Goal: Obtain resource: Obtain resource

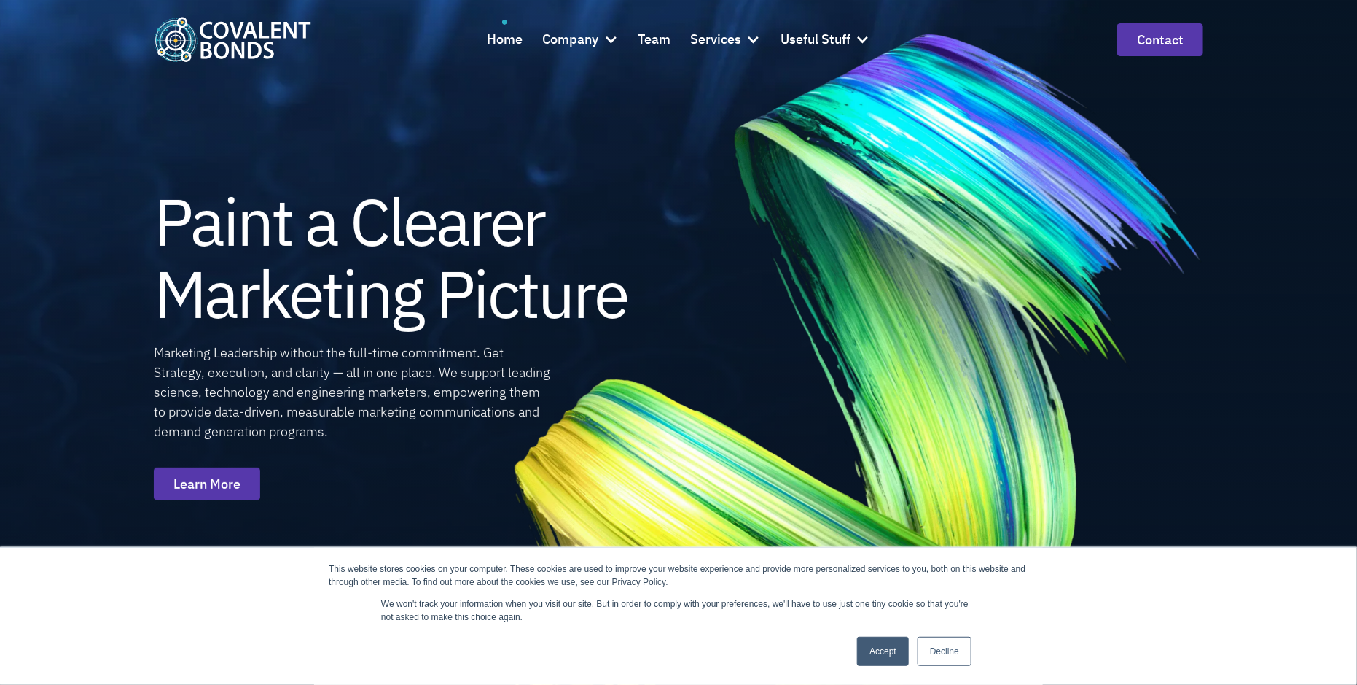
click at [873, 643] on link "Accept" at bounding box center [883, 650] width 52 height 29
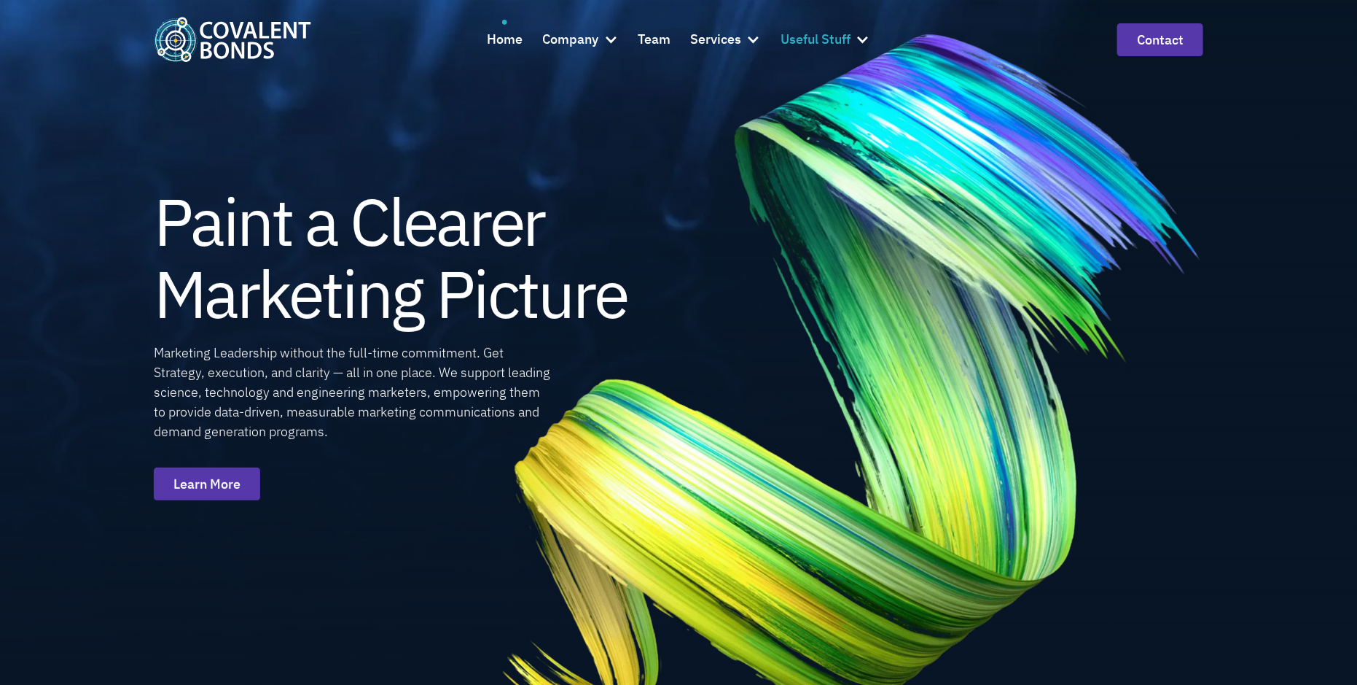
click at [843, 34] on div "Useful Stuff" at bounding box center [816, 39] width 70 height 21
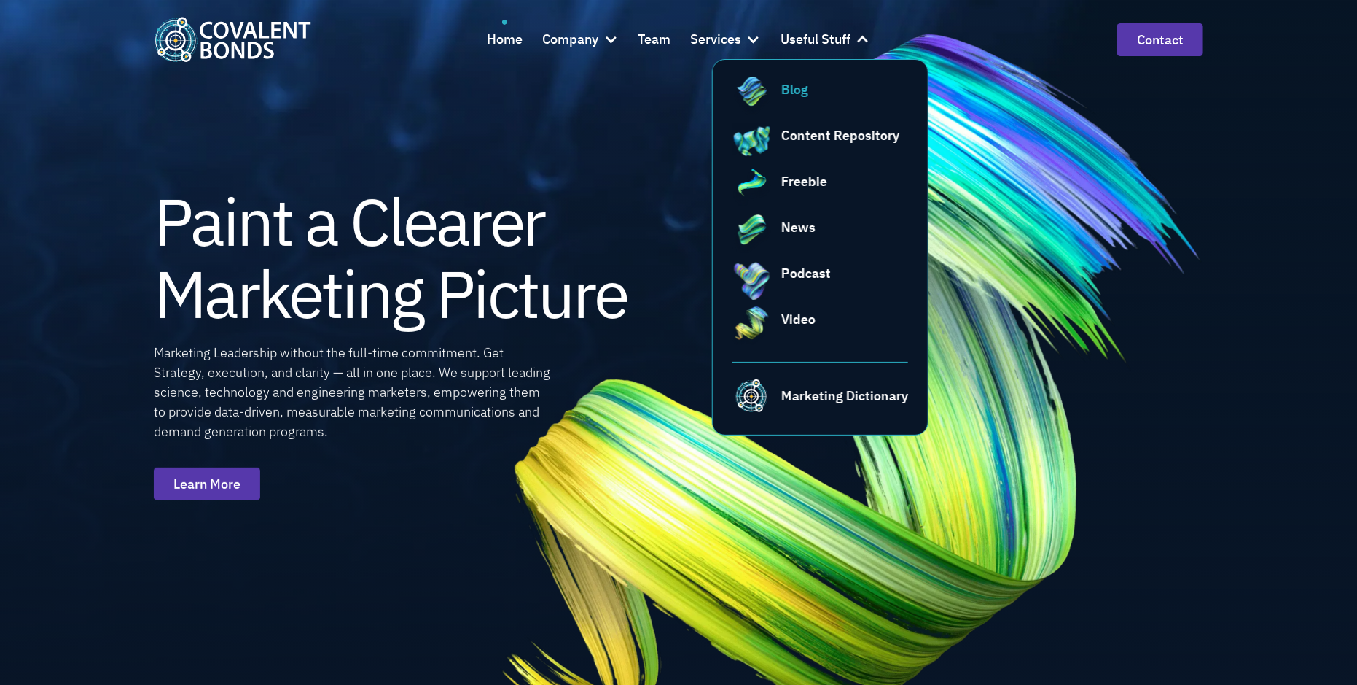
click at [792, 90] on div "Blog" at bounding box center [795, 89] width 27 height 20
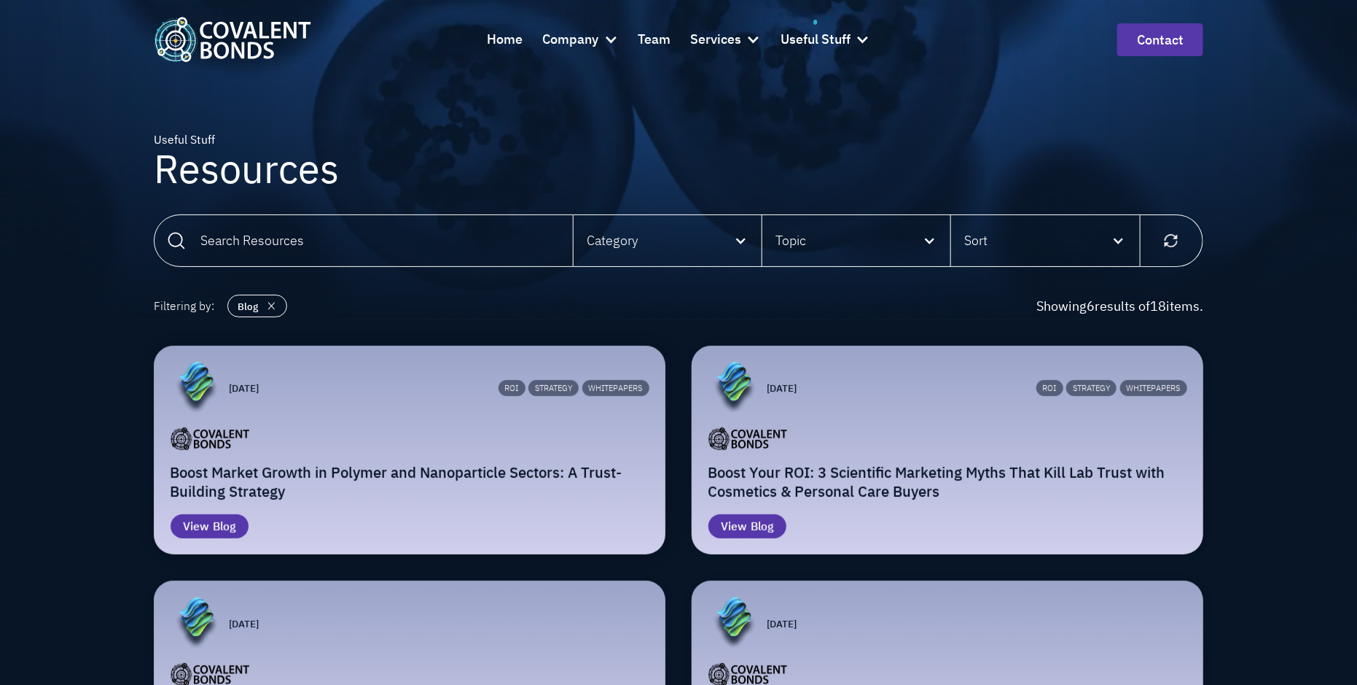
click at [391, 400] on div "ROI ROI Strategy Strategy Whitepapers Whitepapers" at bounding box center [457, 388] width 383 height 52
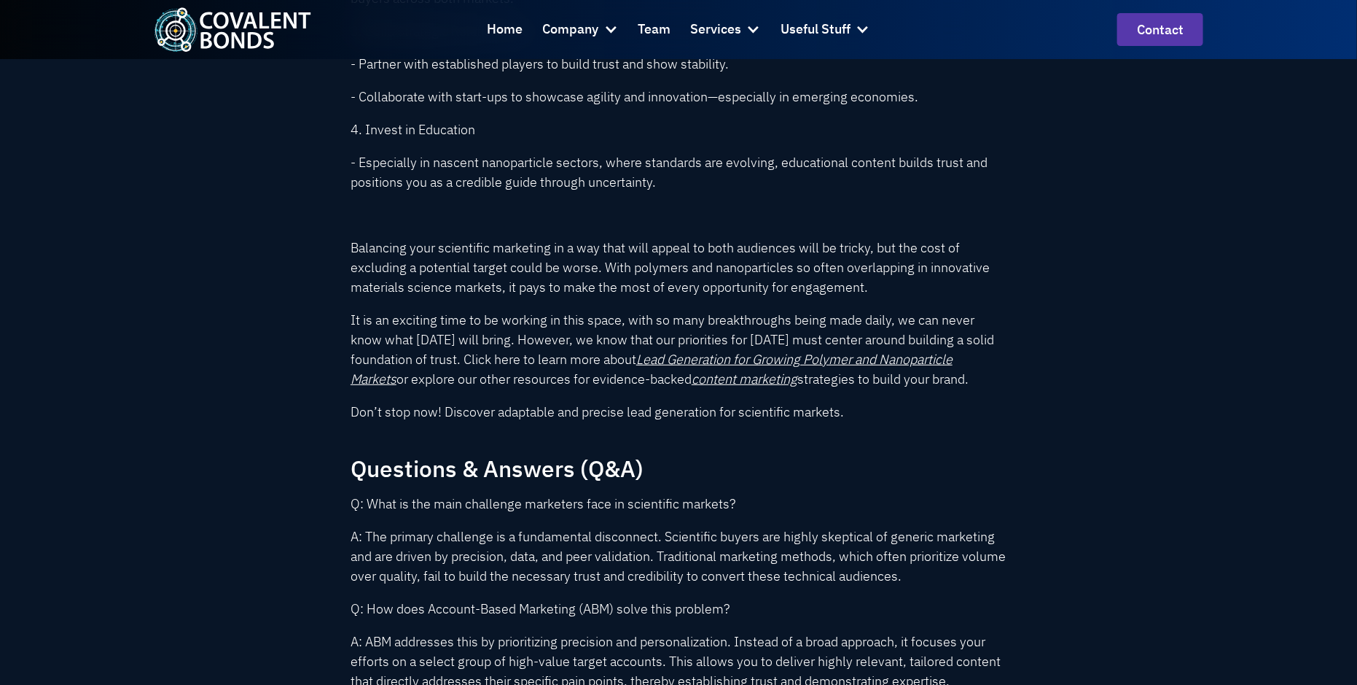
scroll to position [3037, 0]
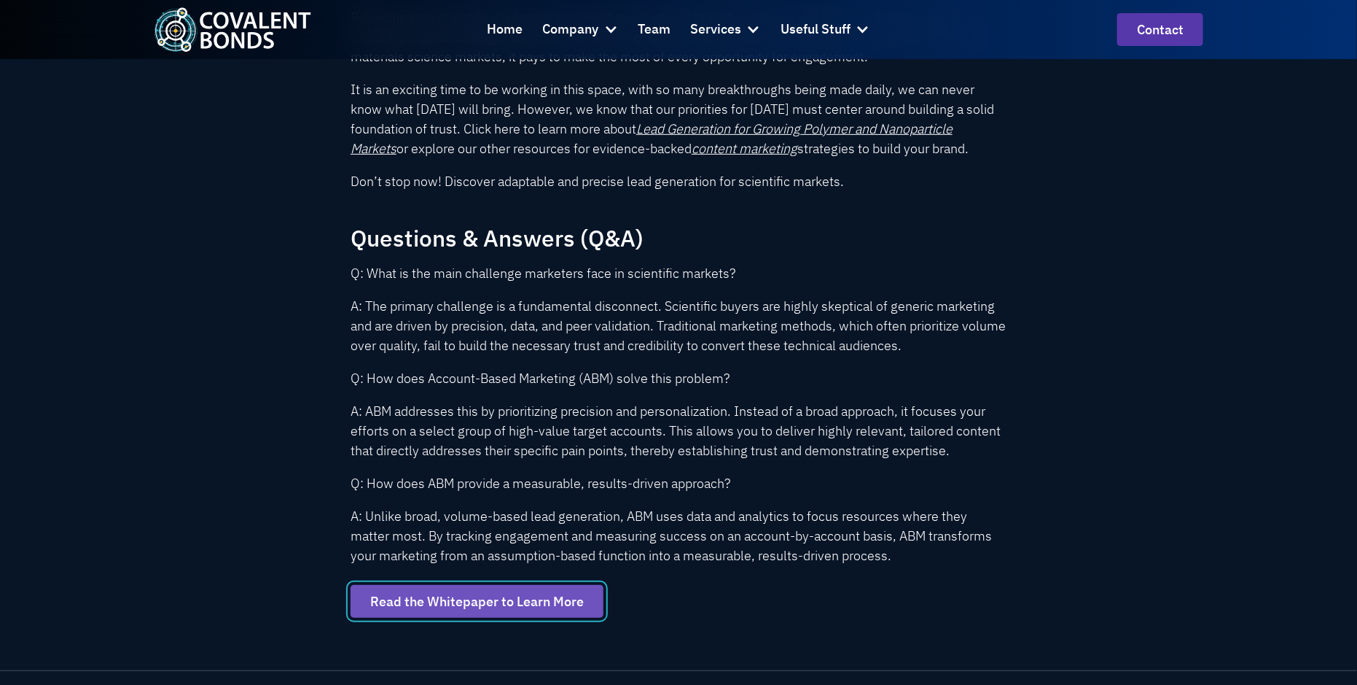
click at [434, 594] on link "Read the Whitepaper to Learn More" at bounding box center [477, 601] width 253 height 33
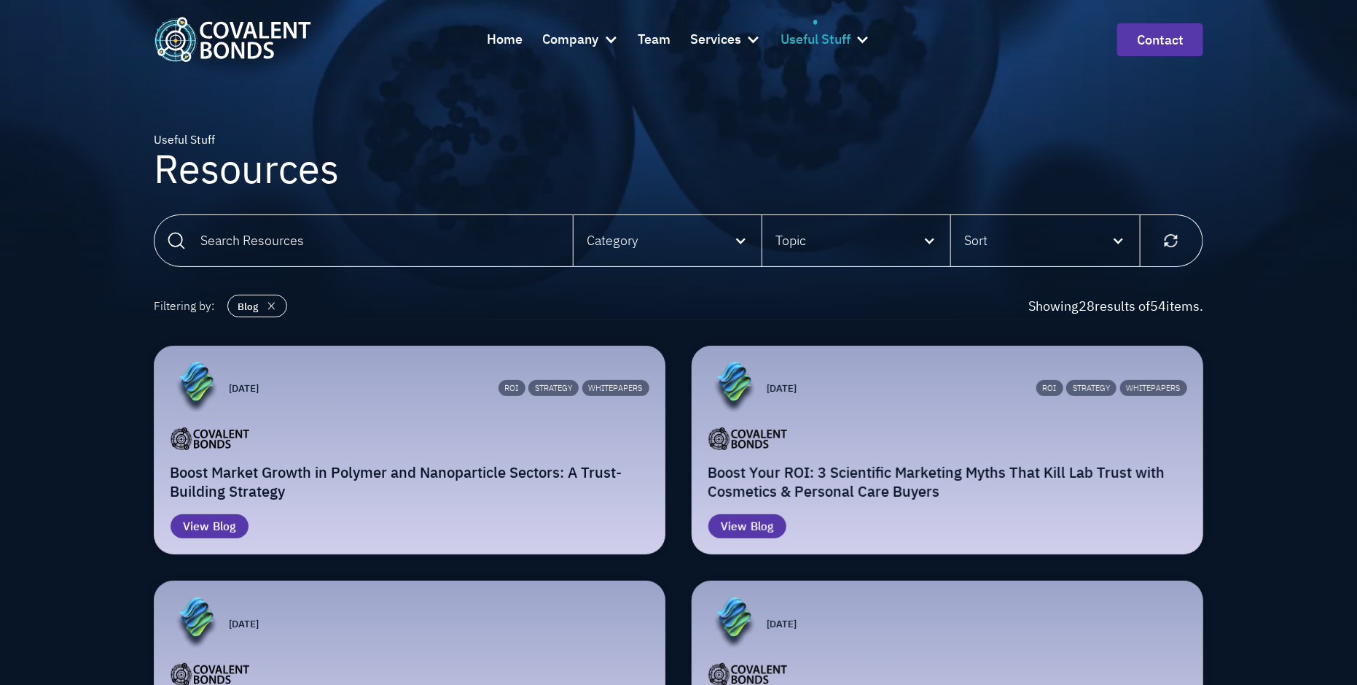
click at [811, 41] on div "Useful Stuff" at bounding box center [816, 39] width 70 height 21
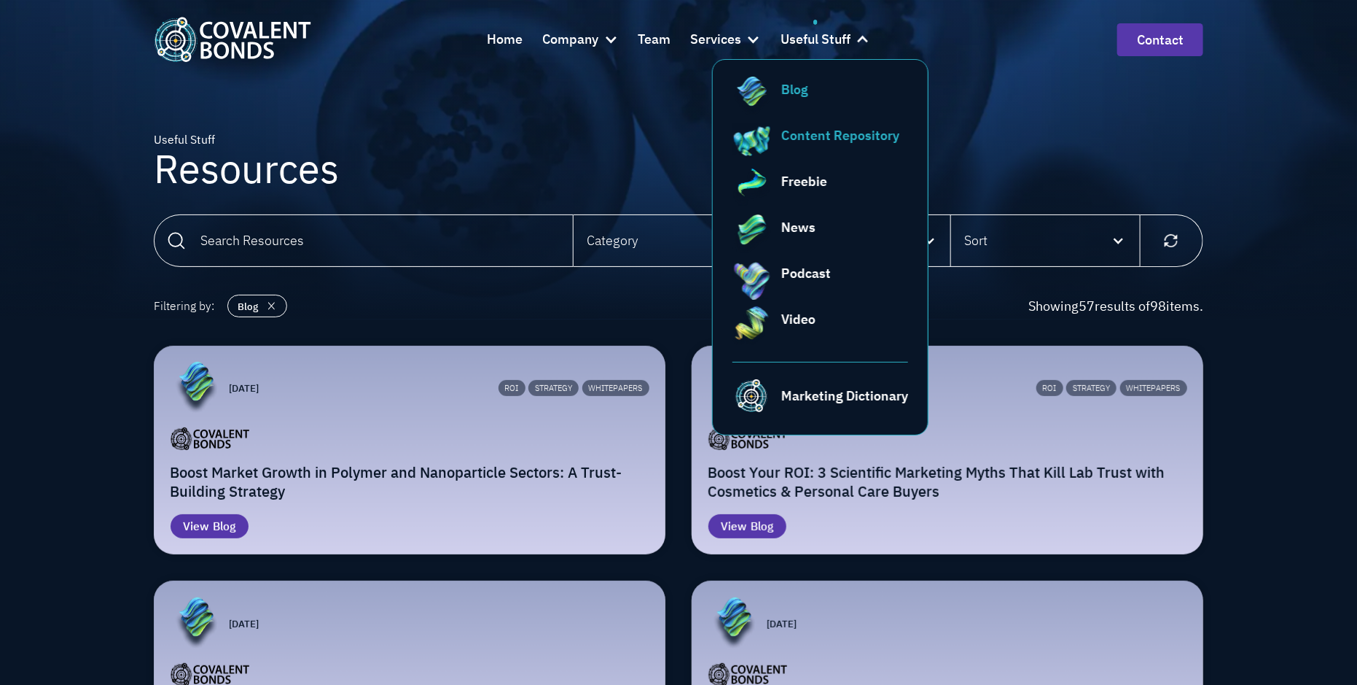
click at [842, 133] on div "Content Repository" at bounding box center [841, 135] width 118 height 20
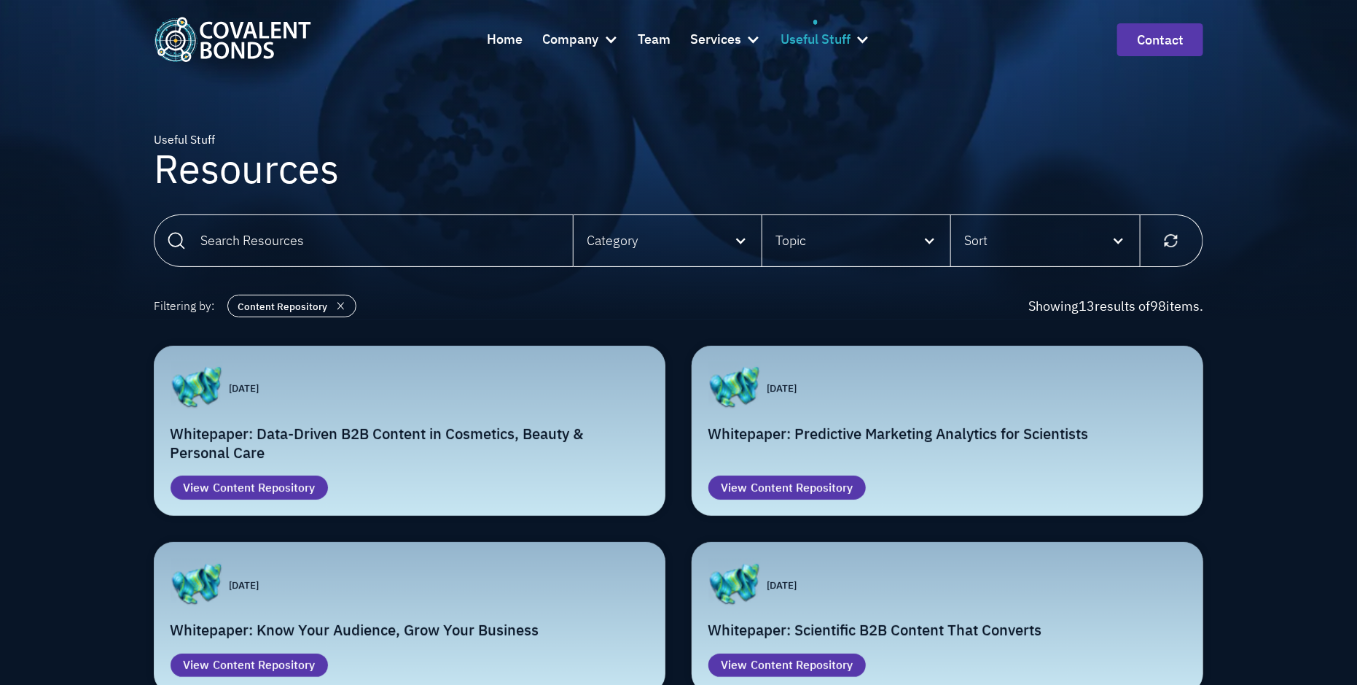
click at [846, 37] on div "Useful Stuff" at bounding box center [816, 39] width 70 height 21
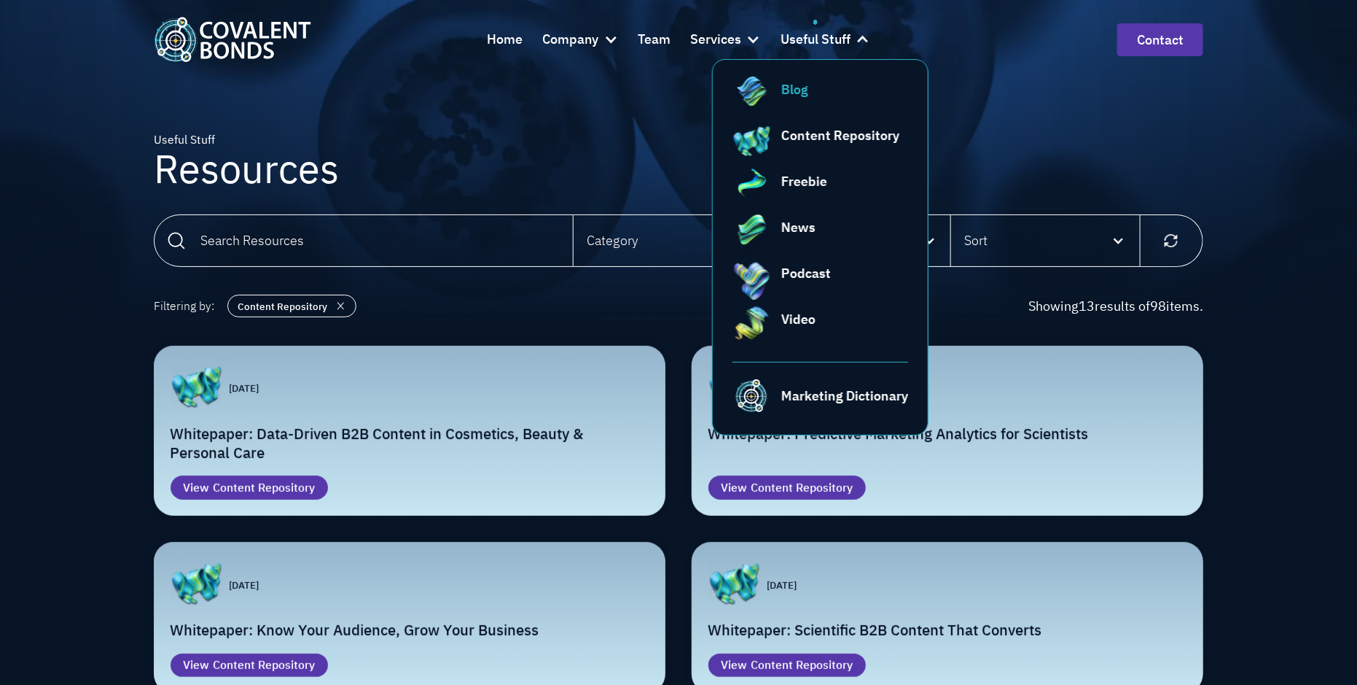
click at [797, 97] on div "Blog" at bounding box center [795, 89] width 27 height 20
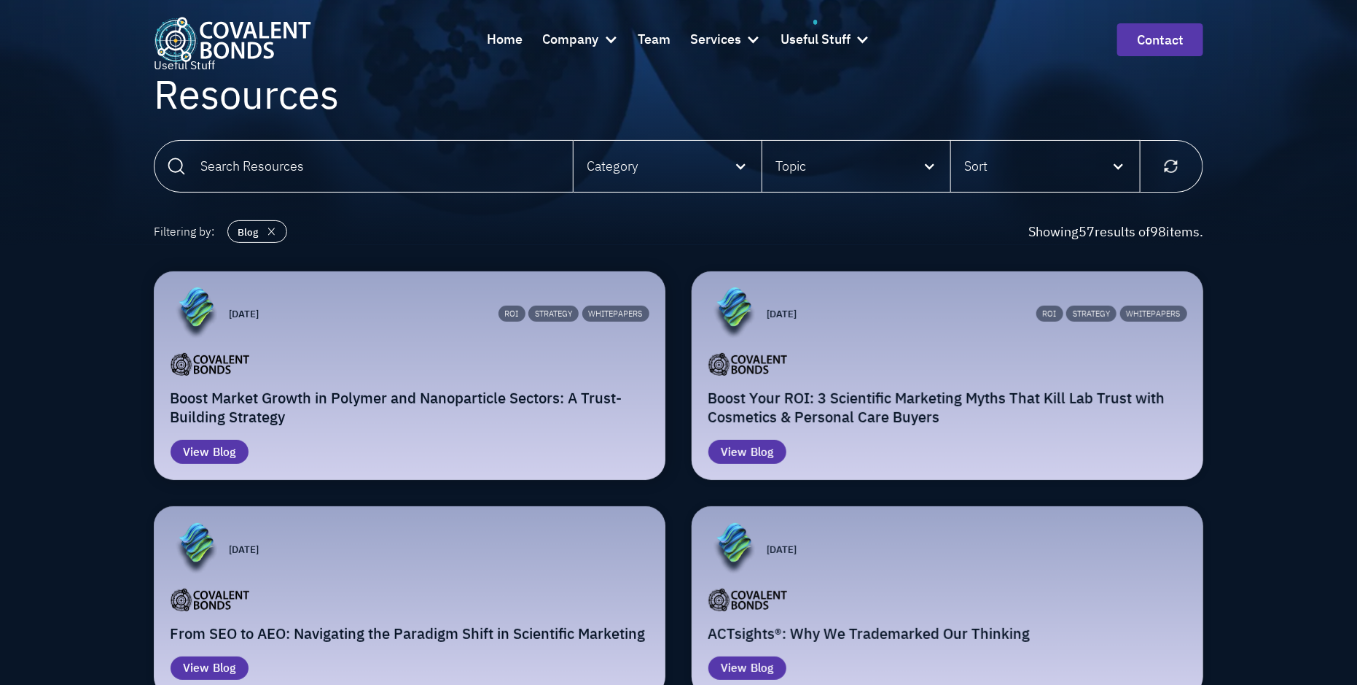
scroll to position [75, 0]
click at [433, 371] on div "Email Form" at bounding box center [410, 362] width 479 height 26
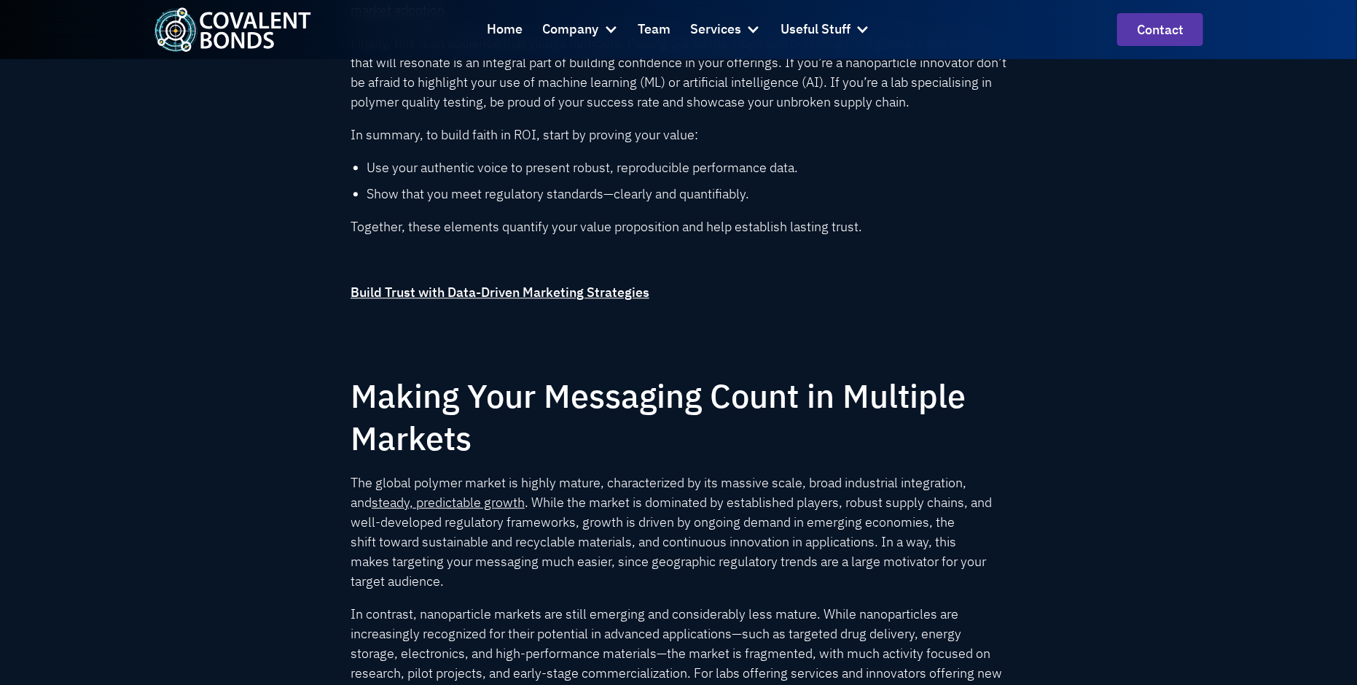
scroll to position [1817, 0]
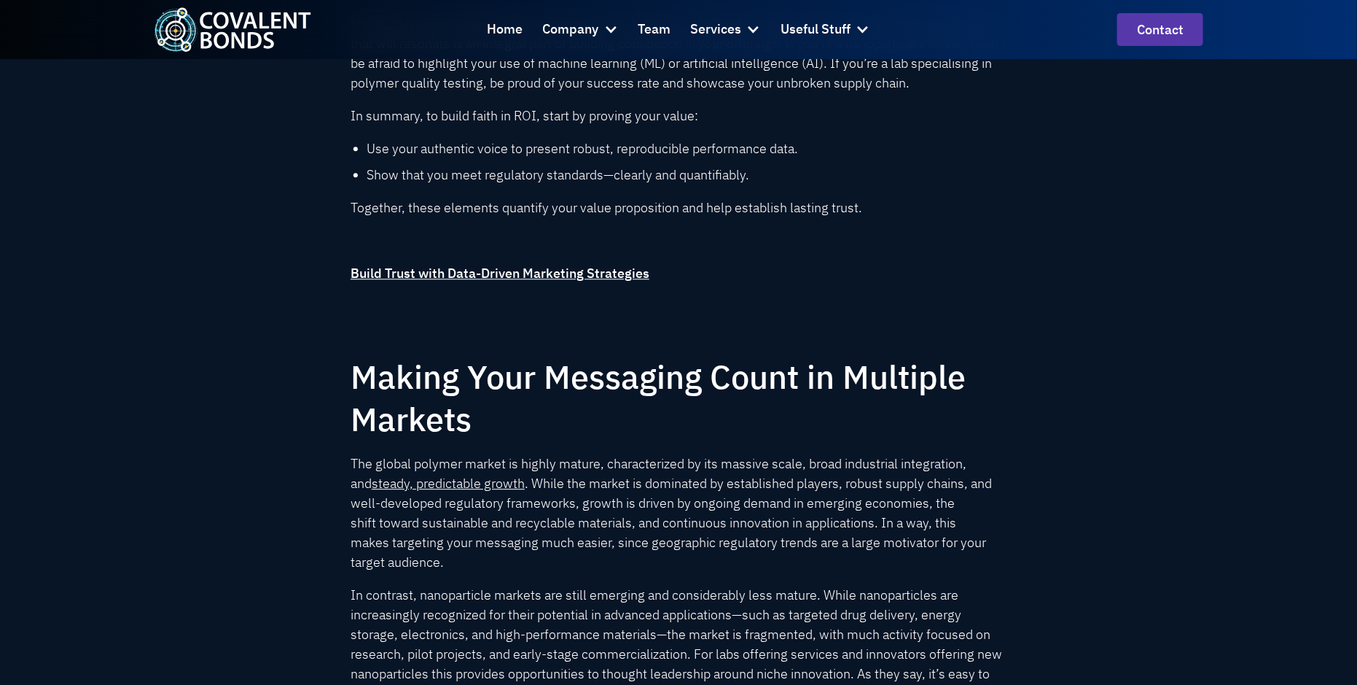
click at [466, 259] on div "Many B2B customers in sectors like automotive, electronics, and biomedical indu…" at bounding box center [679, 378] width 656 height 2815
click at [461, 273] on strong "Build Trust with Data-Driven Marketing Strategies" at bounding box center [500, 273] width 299 height 17
